Goal: Check status: Check status

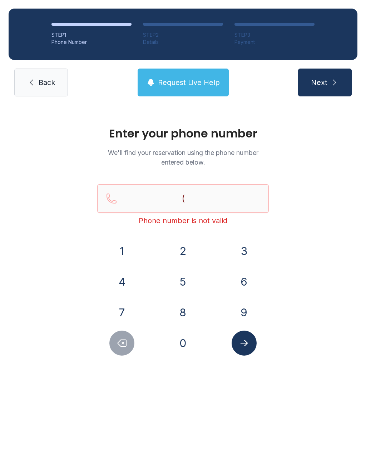
click at [179, 87] on span "Request Live Help" at bounding box center [189, 83] width 62 height 10
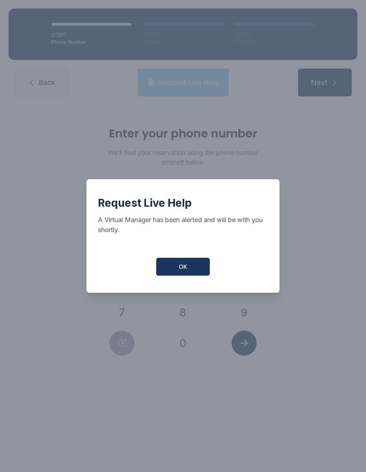
click at [184, 275] on button "OK" at bounding box center [183, 267] width 54 height 18
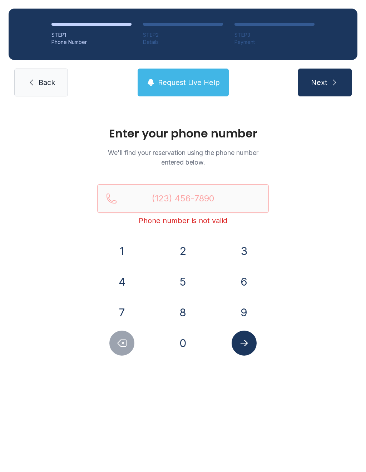
click at [204, 78] on span "Request Live Help" at bounding box center [189, 83] width 62 height 10
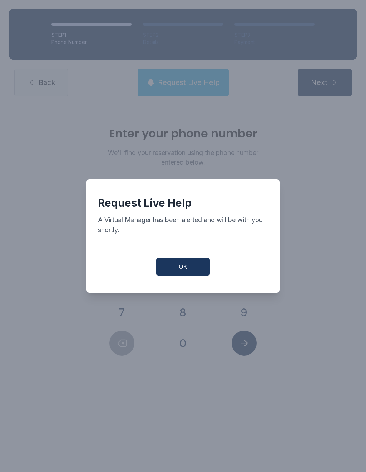
click at [181, 275] on button "OK" at bounding box center [183, 267] width 54 height 18
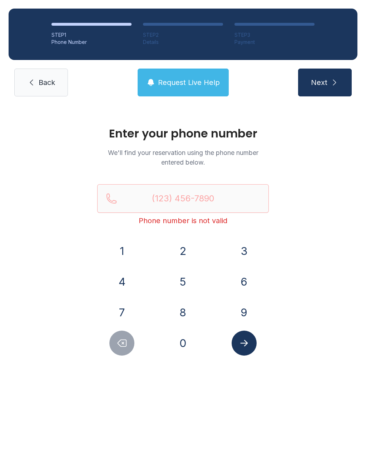
click at [117, 282] on button "4" at bounding box center [121, 281] width 25 height 25
click at [181, 347] on button "0" at bounding box center [182, 343] width 25 height 25
click at [241, 316] on button "9" at bounding box center [243, 312] width 25 height 25
click at [124, 315] on button "7" at bounding box center [121, 312] width 25 height 25
click at [182, 259] on button "2" at bounding box center [182, 251] width 25 height 25
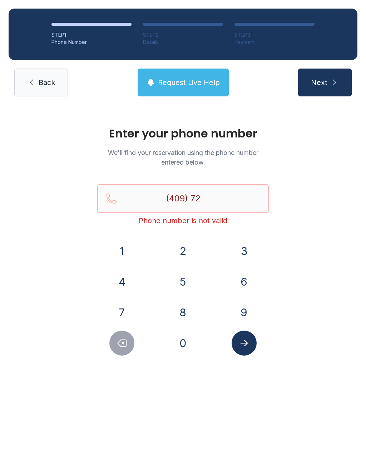
click at [176, 348] on button "0" at bounding box center [182, 343] width 25 height 25
click at [184, 315] on button "8" at bounding box center [182, 312] width 25 height 25
click at [179, 346] on button "0" at bounding box center [182, 343] width 25 height 25
click at [250, 314] on button "9" at bounding box center [243, 312] width 25 height 25
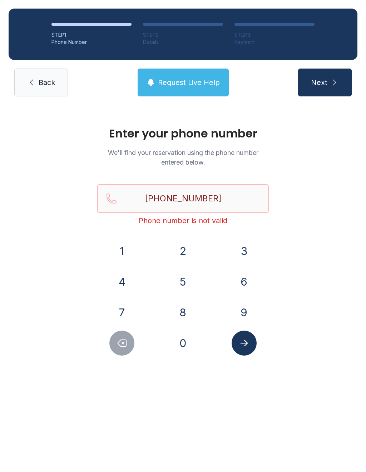
click at [240, 344] on icon "Submit lookup form" at bounding box center [244, 343] width 11 height 11
click at [119, 345] on icon "Delete number" at bounding box center [122, 343] width 9 height 7
click at [119, 344] on icon "Delete number" at bounding box center [121, 343] width 11 height 11
click at [116, 347] on button "Delete number" at bounding box center [121, 343] width 25 height 25
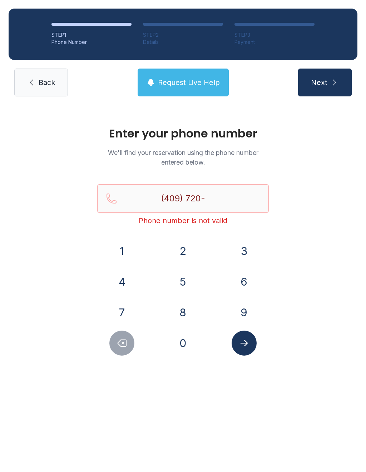
click at [115, 349] on button "Delete number" at bounding box center [121, 343] width 25 height 25
click at [115, 348] on button "Delete number" at bounding box center [121, 343] width 25 height 25
click at [116, 354] on button "Delete number" at bounding box center [121, 343] width 25 height 25
click at [119, 353] on button "Delete number" at bounding box center [121, 343] width 25 height 25
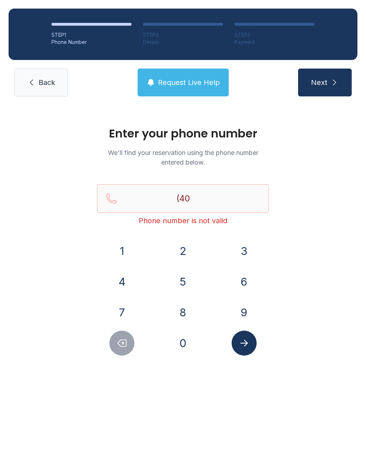
type input "(4"
click at [119, 353] on button "Delete number" at bounding box center [121, 343] width 25 height 25
click at [120, 353] on button "Delete number" at bounding box center [121, 343] width 25 height 25
